Goal: Information Seeking & Learning: Check status

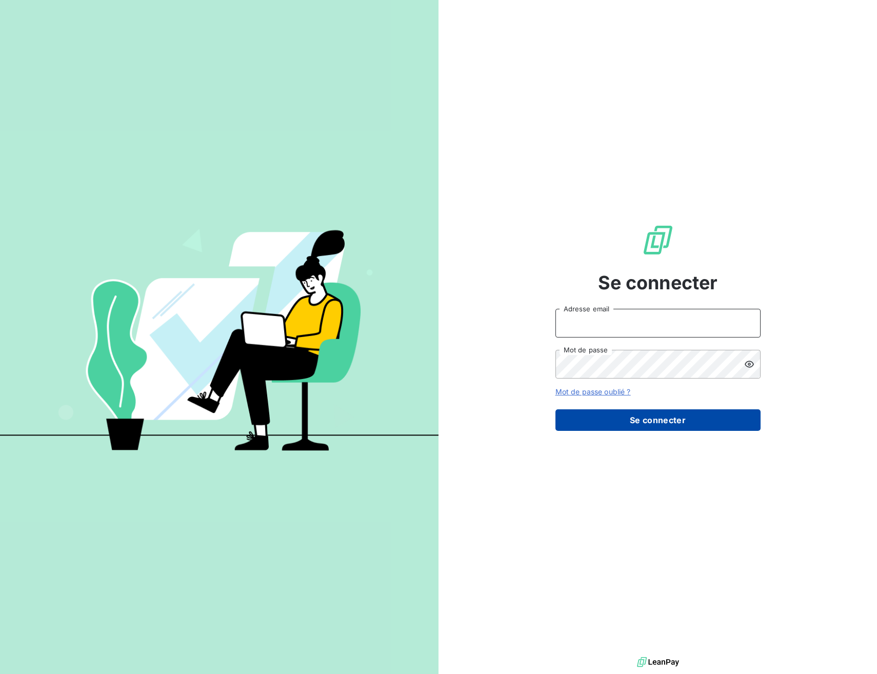
type input "advrecouvrement@newcliptechnics.com"
click at [633, 426] on button "Se connecter" at bounding box center [657, 420] width 205 height 22
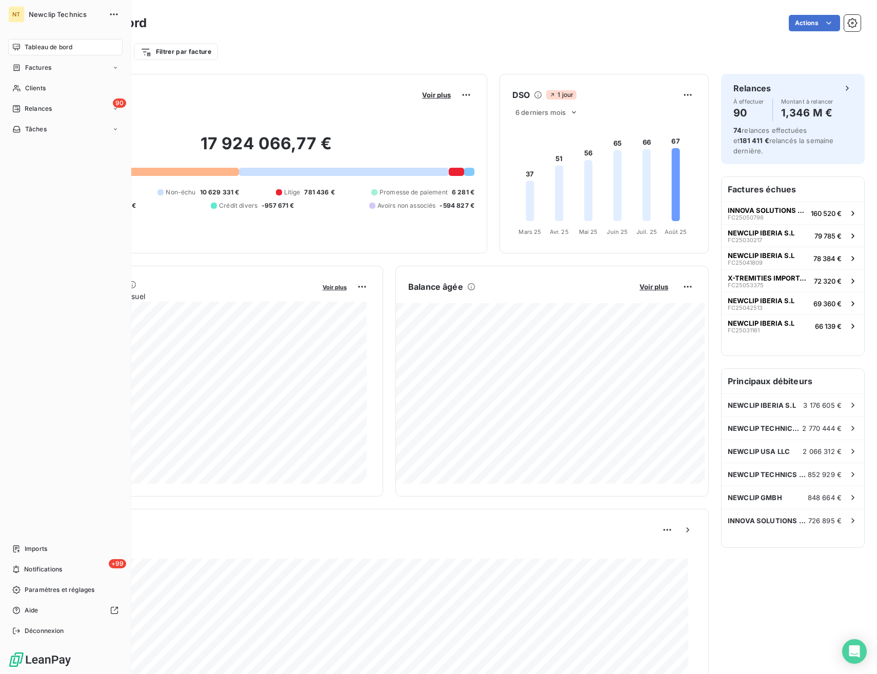
click at [40, 50] on span "Tableau de bord" at bounding box center [49, 47] width 48 height 9
click at [36, 79] on nav "Tableau de bord Factures Clients 90 Relances Tâches" at bounding box center [65, 88] width 114 height 98
click at [37, 86] on span "Clients" at bounding box center [35, 88] width 21 height 9
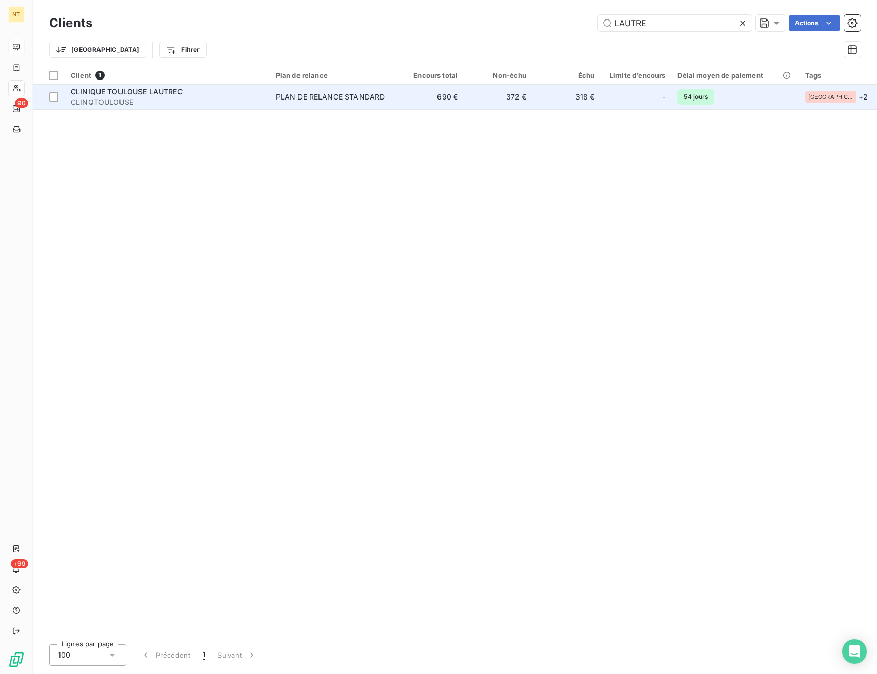
type input "LAUTRE"
click at [187, 97] on span "CLINQTOULOUSE" at bounding box center [167, 102] width 193 height 10
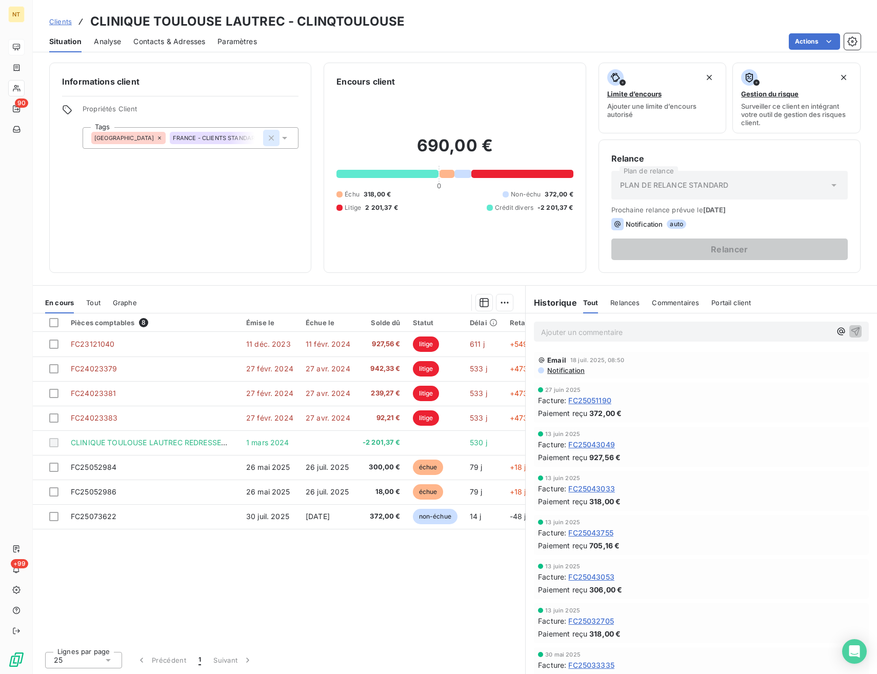
click at [270, 138] on icon "button" at bounding box center [271, 138] width 10 height 10
click at [539, 24] on div "Clients CLINIQUE TOULOUSE LAUTREC - CLINQTOULOUSE" at bounding box center [455, 21] width 844 height 18
click at [94, 310] on div "Tout" at bounding box center [93, 303] width 14 height 22
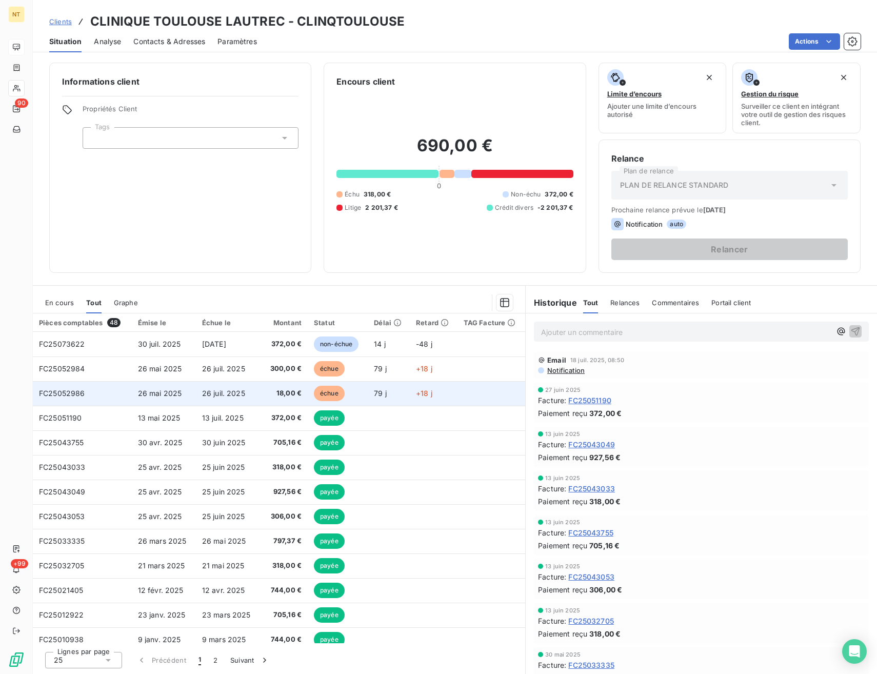
click at [192, 391] on td "26 mai 2025" at bounding box center [164, 393] width 64 height 25
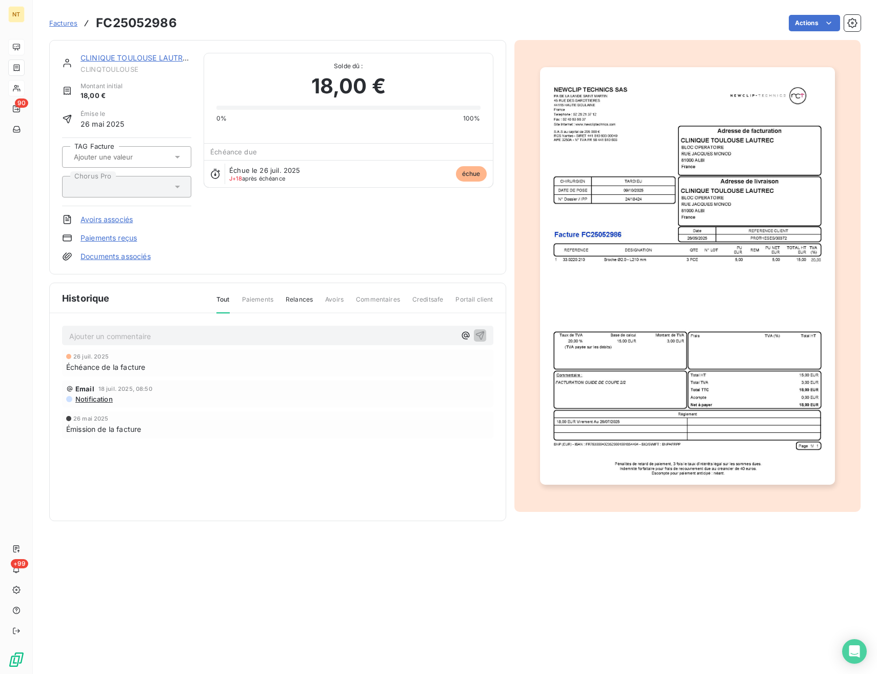
drag, startPoint x: 358, startPoint y: 542, endPoint x: 348, endPoint y: 524, distance: 21.1
click at [357, 542] on section "Factures FC25052986 Actions CLINIQUE TOULOUSE LAUTREC CLINQTOULOUSE Montant ini…" at bounding box center [455, 337] width 844 height 674
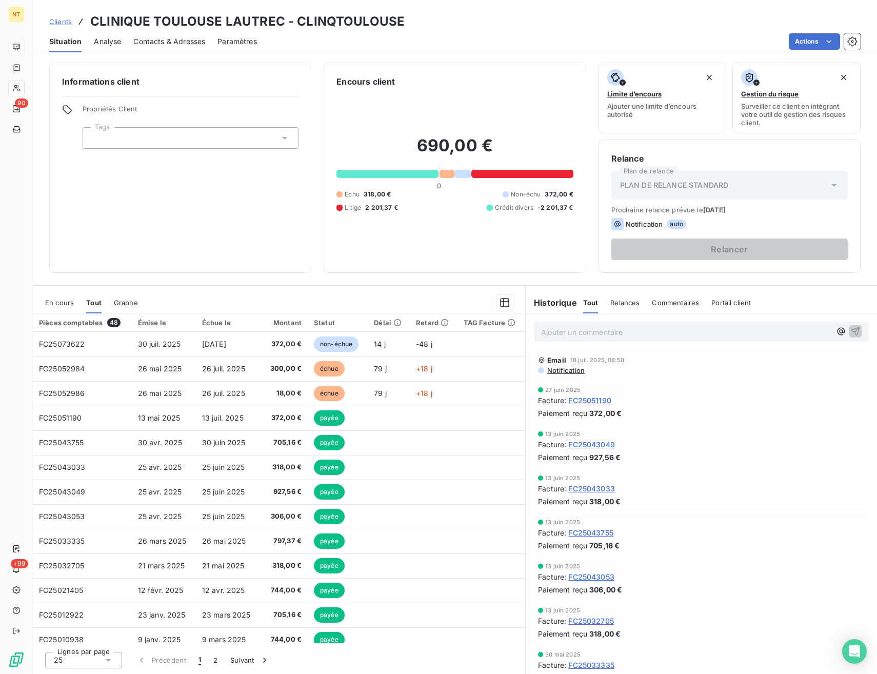
click at [128, 307] on div "Graphe" at bounding box center [126, 303] width 24 height 22
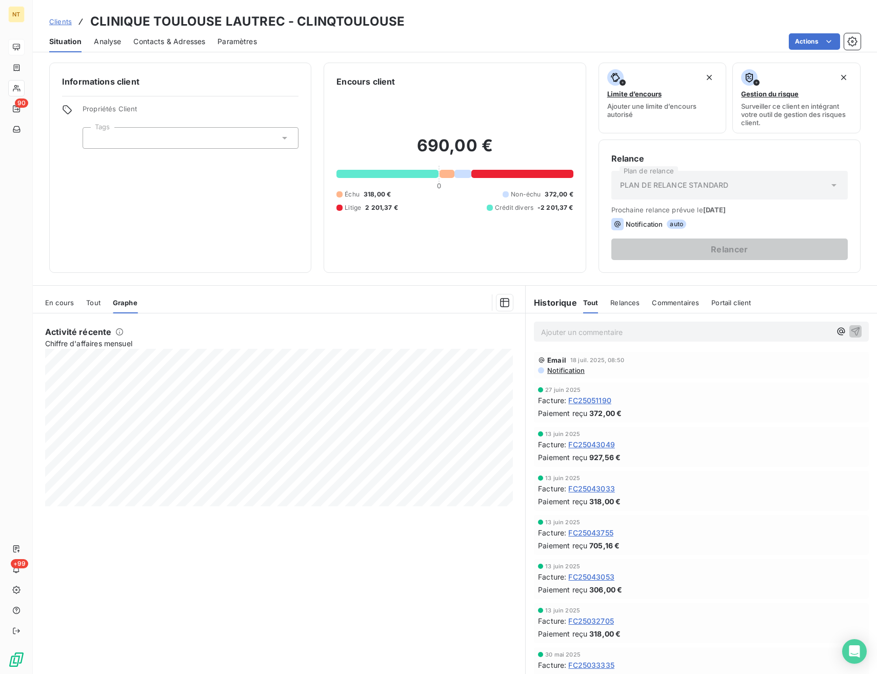
click at [62, 305] on span "En cours" at bounding box center [59, 302] width 29 height 8
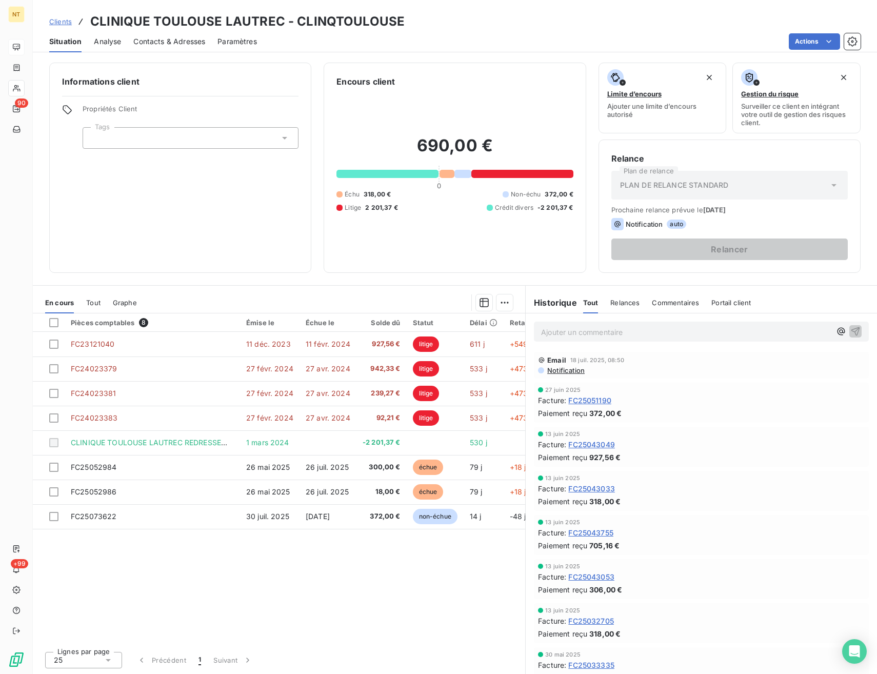
click at [373, 596] on div "Pièces comptables 8 Émise le Échue le Solde dû Statut Délai Retard TAG Facture …" at bounding box center [279, 478] width 492 height 330
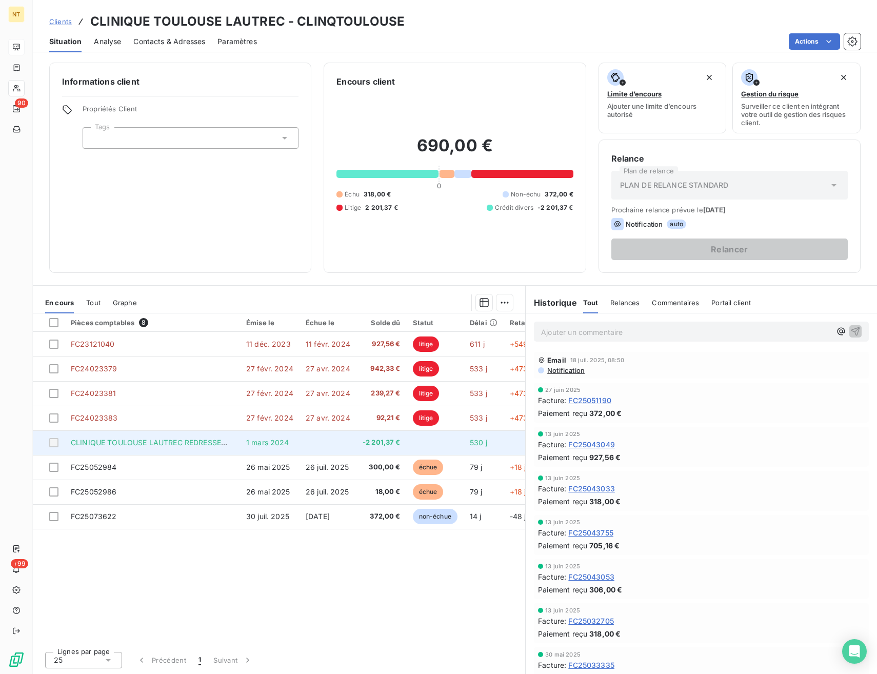
click at [307, 443] on td at bounding box center [327, 442] width 57 height 25
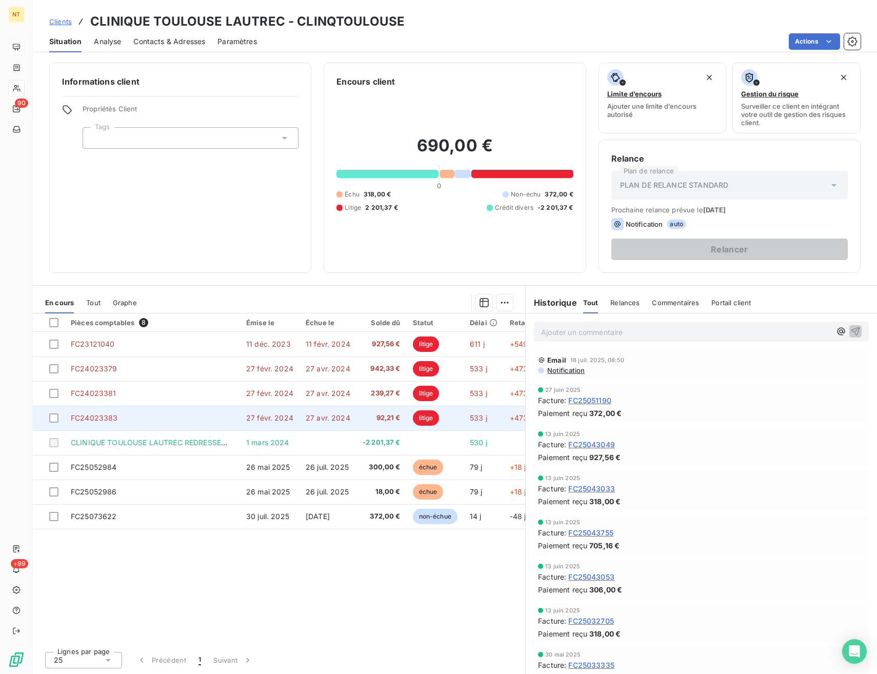
click at [316, 410] on td "27 avr. 2024" at bounding box center [327, 418] width 57 height 25
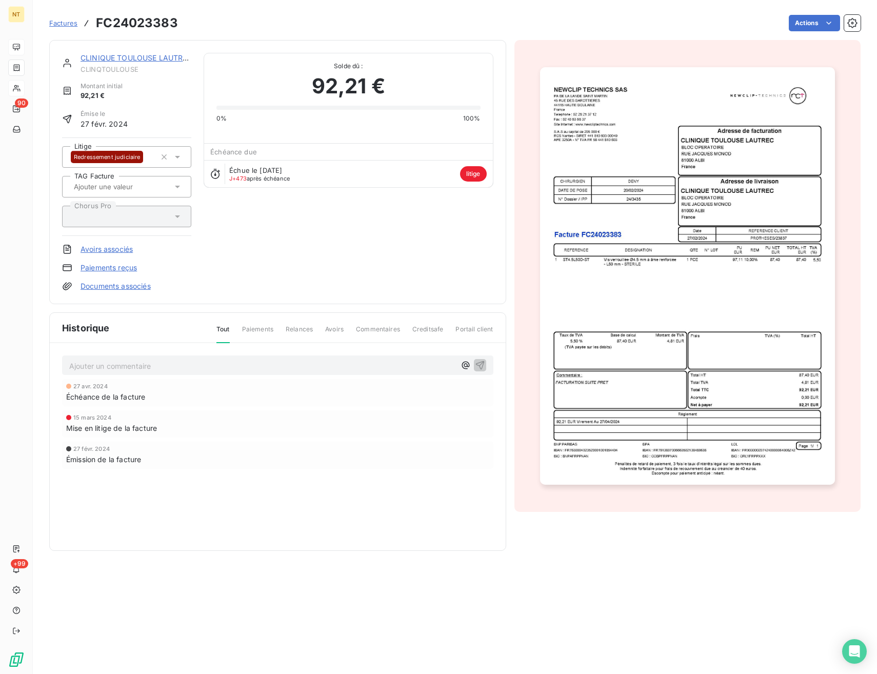
click at [120, 158] on span "Redressement judiciaire" at bounding box center [107, 157] width 66 height 6
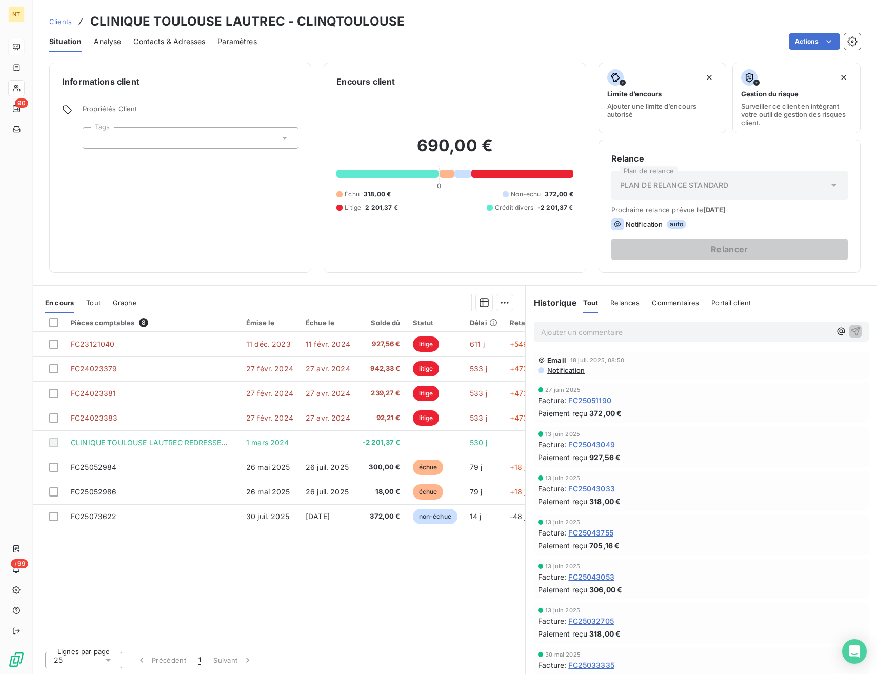
click at [104, 45] on span "Analyse" at bounding box center [107, 41] width 27 height 10
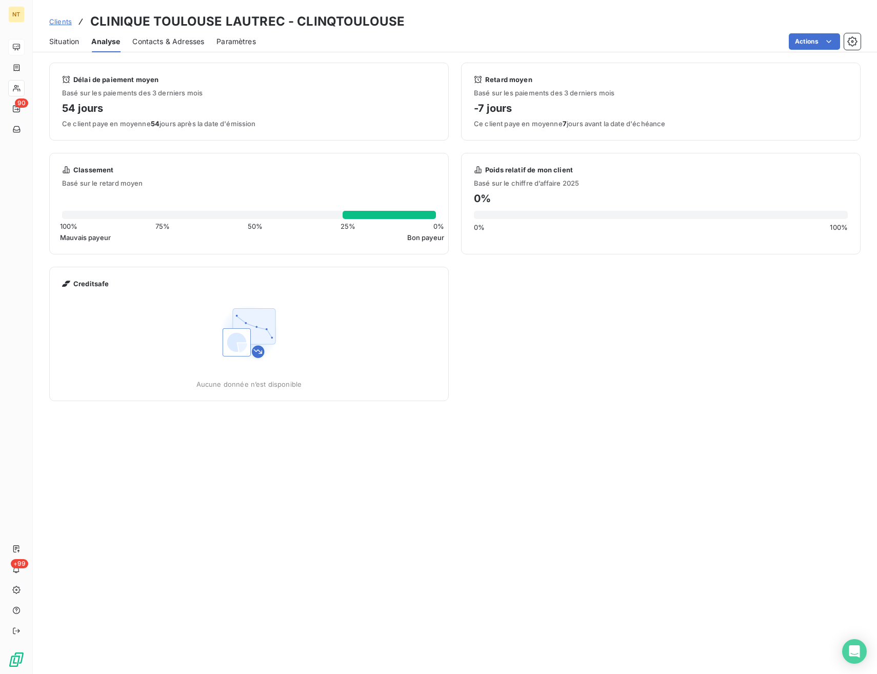
click at [162, 44] on span "Contacts & Adresses" at bounding box center [168, 41] width 72 height 10
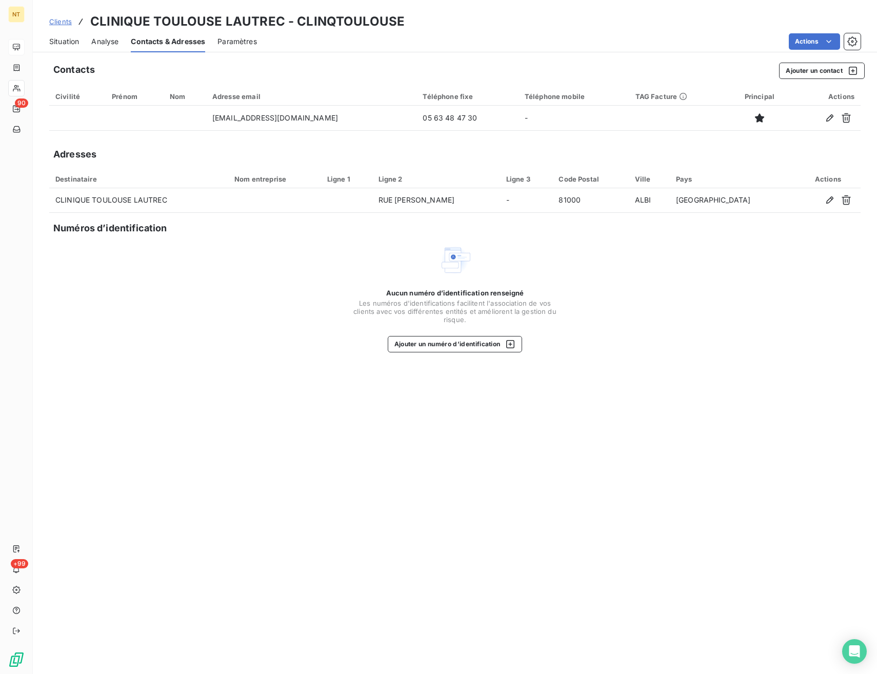
drag, startPoint x: 228, startPoint y: 42, endPoint x: 163, endPoint y: 51, distance: 65.8
click at [227, 42] on span "Paramètres" at bounding box center [236, 41] width 39 height 10
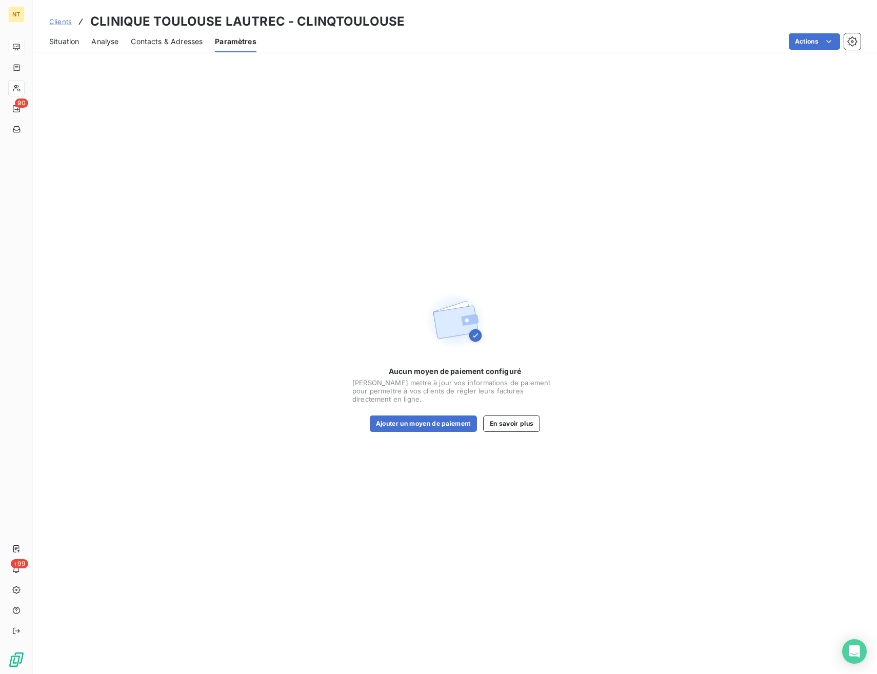
click at [63, 39] on span "Situation" at bounding box center [64, 41] width 30 height 10
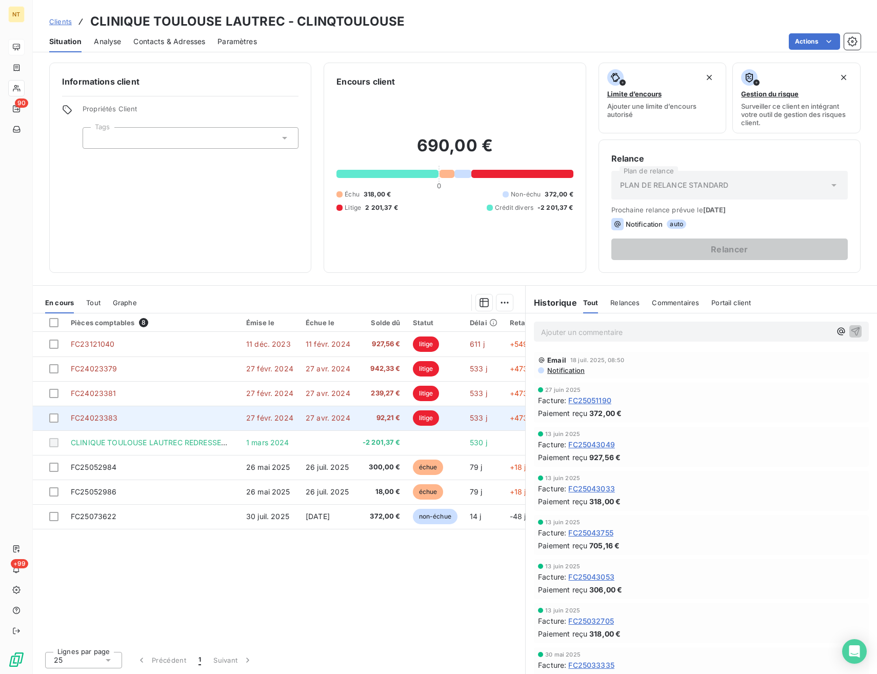
click at [382, 412] on td "92,21 €" at bounding box center [381, 418] width 50 height 25
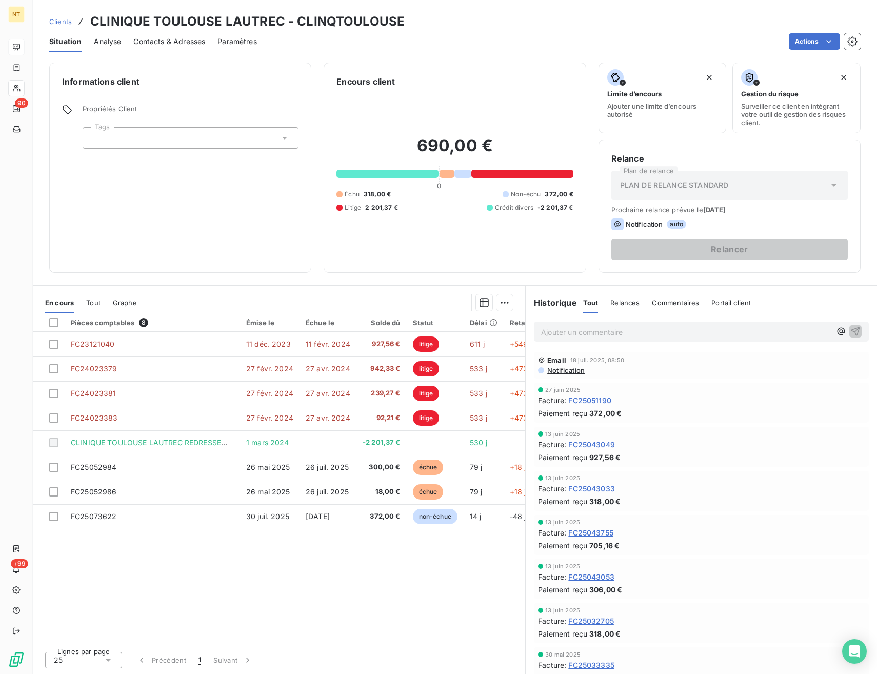
click at [91, 299] on span "Tout" at bounding box center [93, 302] width 14 height 8
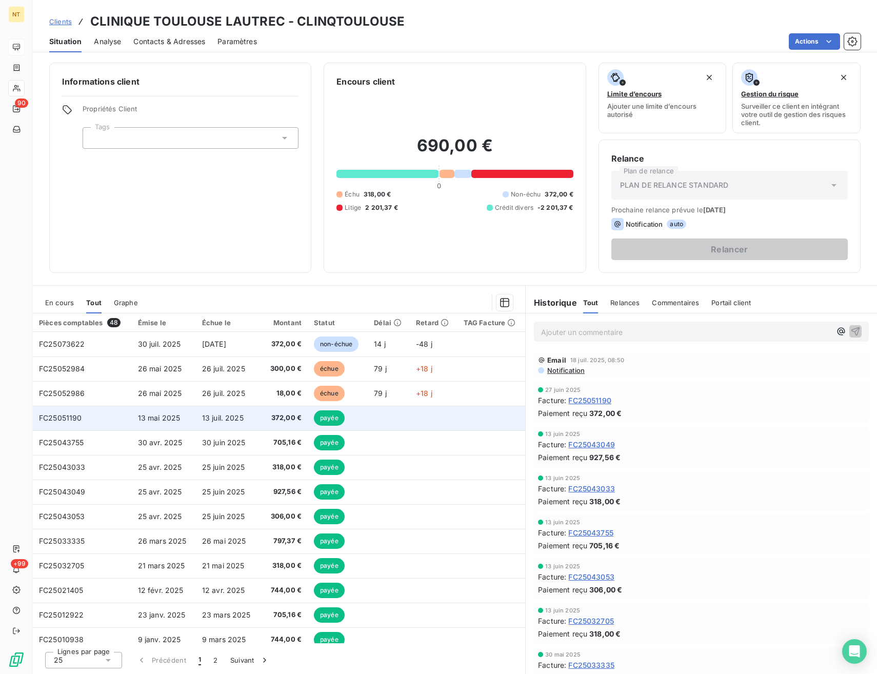
click at [142, 421] on span "13 mai 2025" at bounding box center [159, 417] width 43 height 9
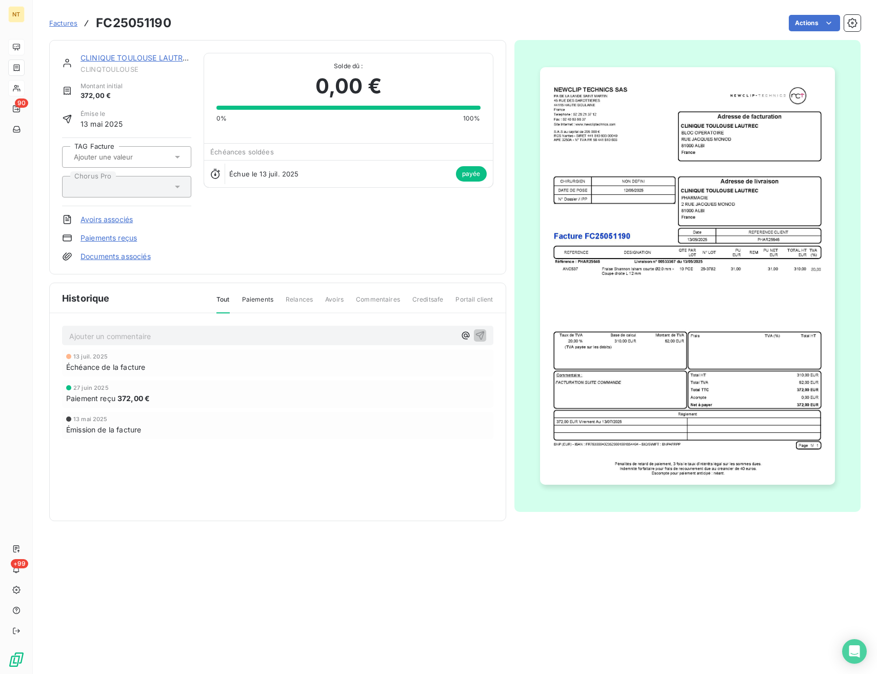
click at [138, 151] on div at bounding box center [122, 156] width 102 height 13
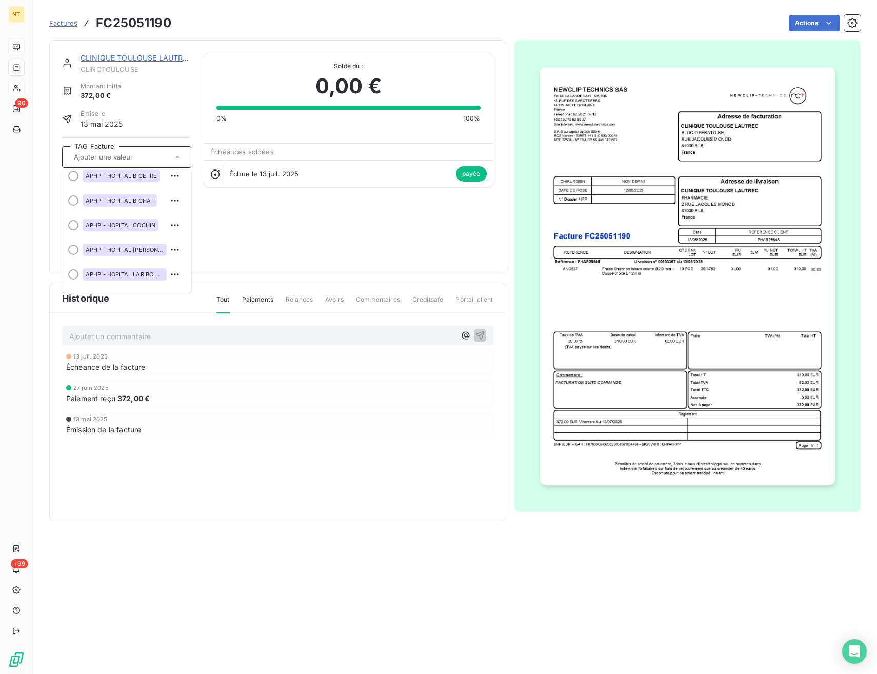
scroll to position [422, 0]
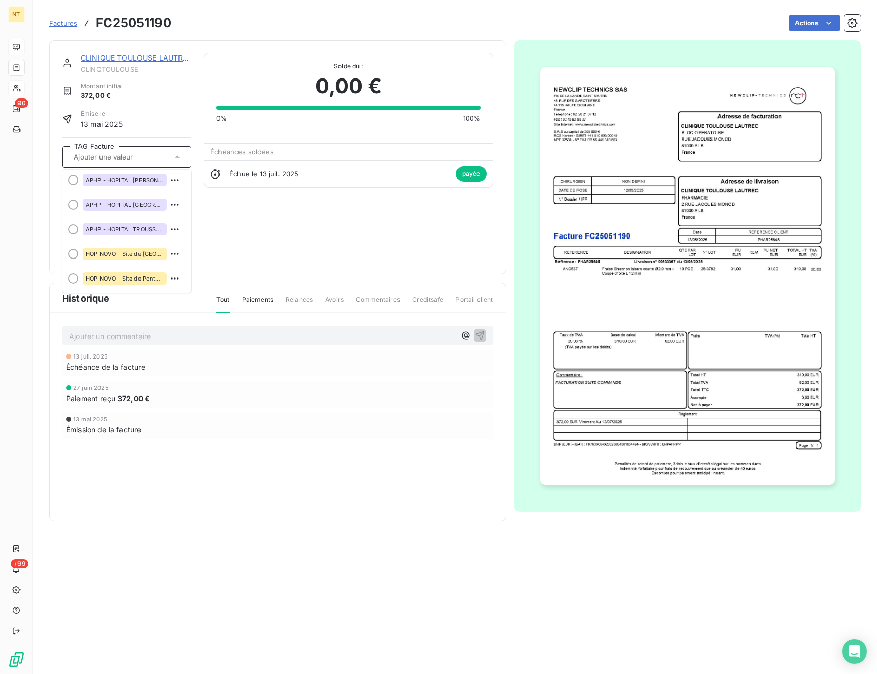
click at [226, 519] on div "Historique Tout Paiements Relances Avoirs Commentaires Creditsafe Portail clien…" at bounding box center [278, 401] width 456 height 237
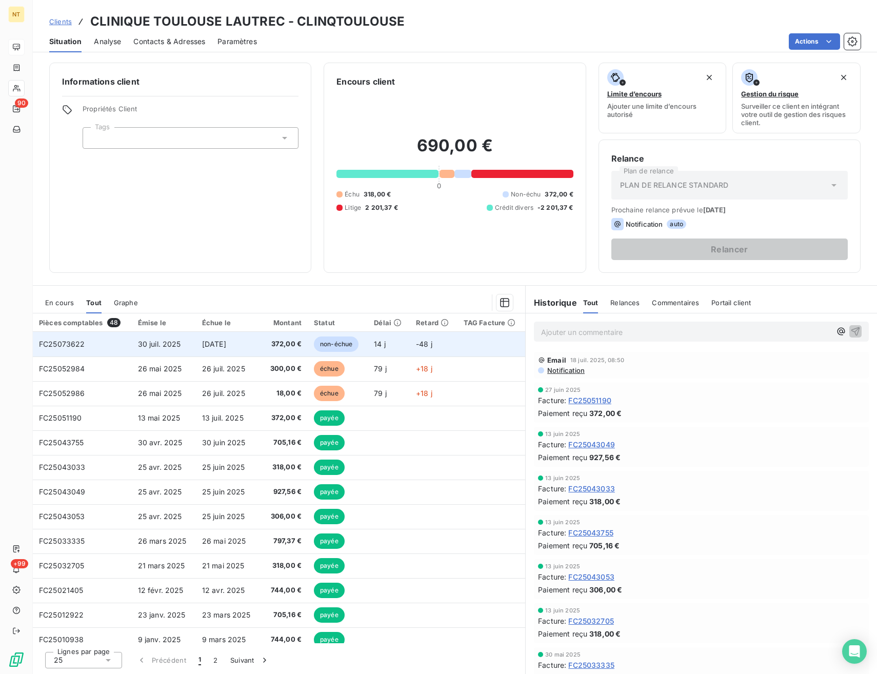
click at [212, 338] on td "[DATE]" at bounding box center [228, 344] width 64 height 25
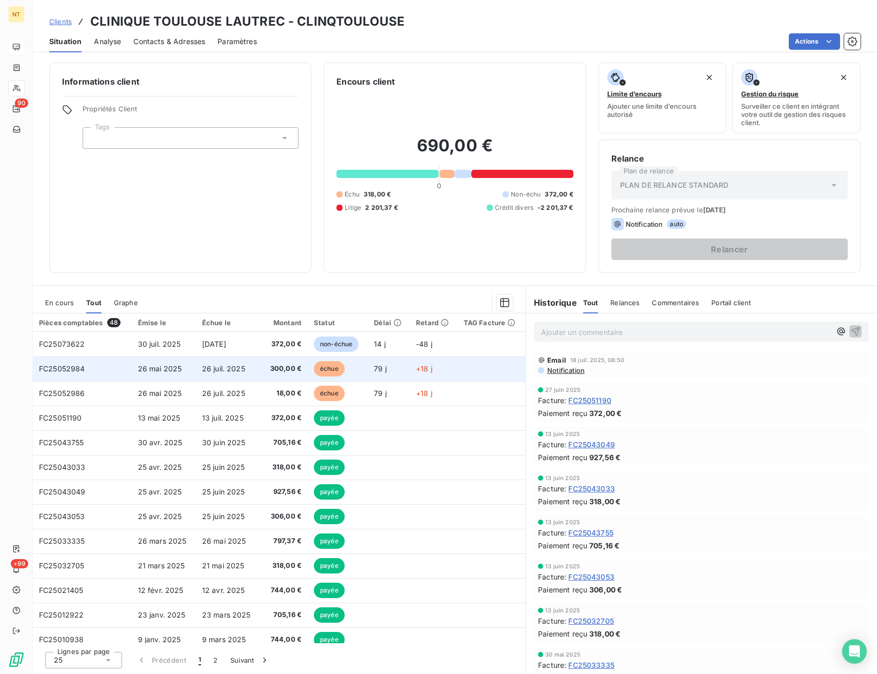
click at [172, 368] on span "26 mai 2025" at bounding box center [160, 368] width 44 height 9
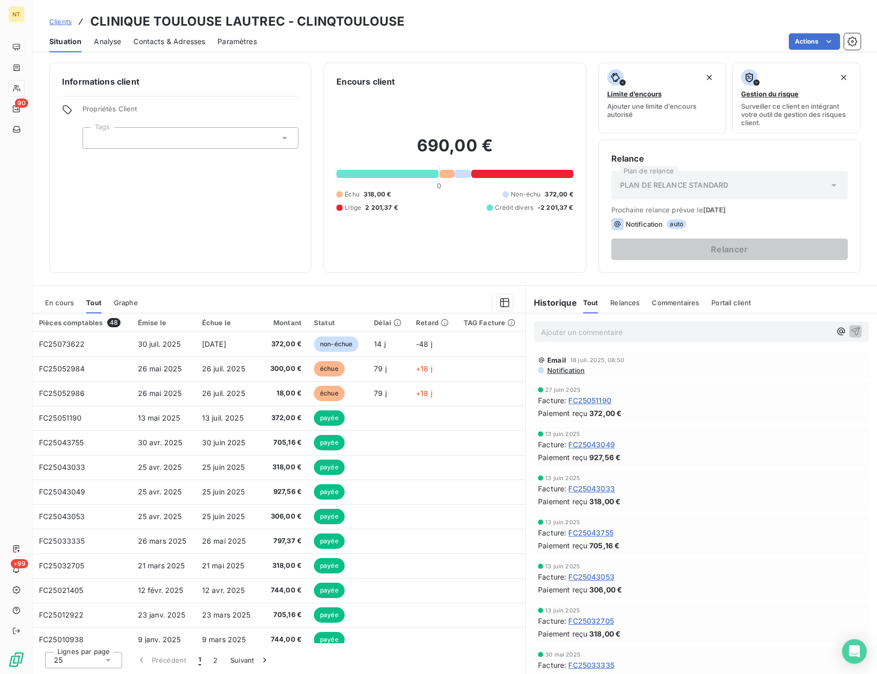
click at [629, 300] on span "Relances" at bounding box center [624, 302] width 29 height 8
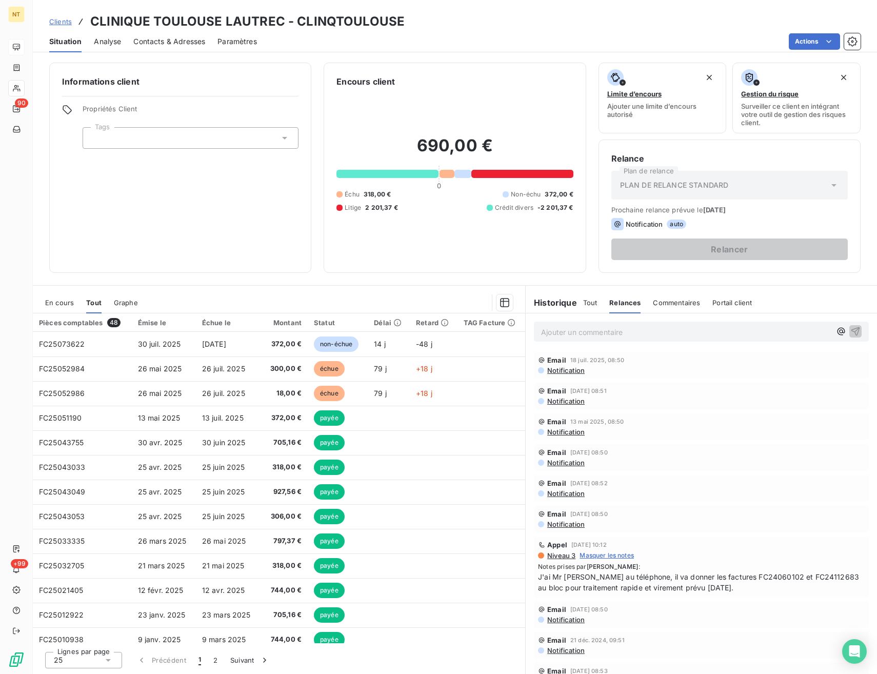
click at [682, 303] on span "Commentaires" at bounding box center [676, 302] width 47 height 8
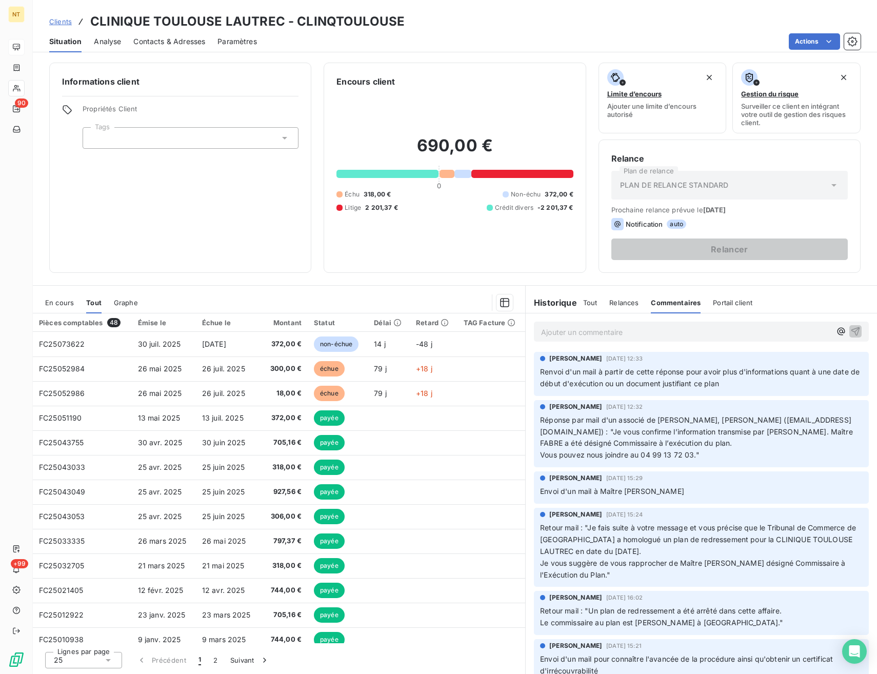
click at [727, 301] on span "Portail client" at bounding box center [732, 302] width 39 height 8
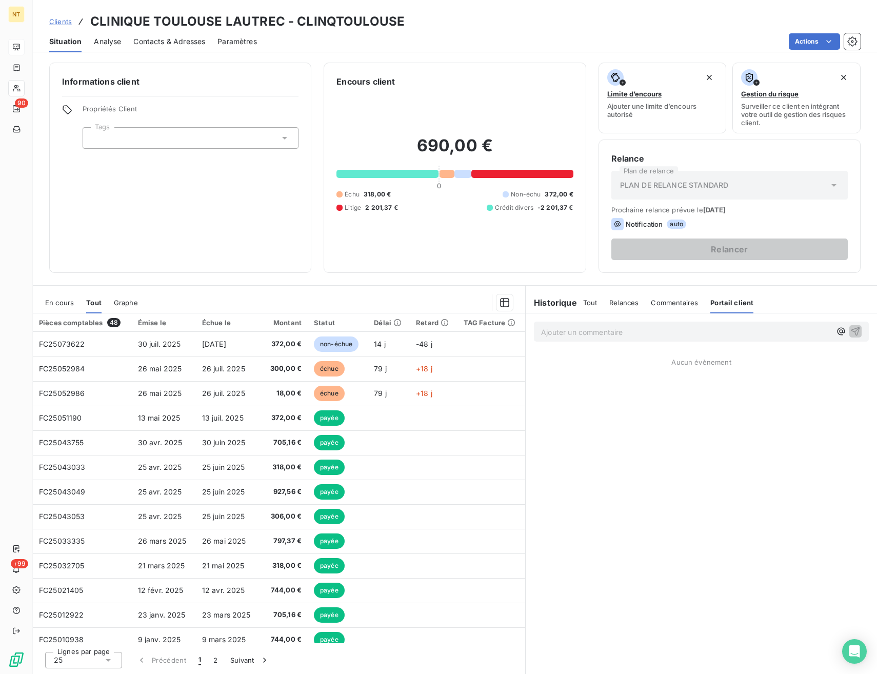
click at [588, 305] on span "Tout" at bounding box center [590, 302] width 14 height 8
